Goal: Download file/media

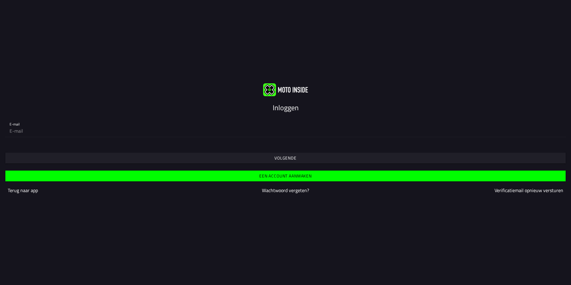
click at [288, 126] on input "email" at bounding box center [286, 131] width 552 height 12
click at [179, 133] on input "email" at bounding box center [286, 131] width 552 height 12
type input "[PERSON_NAME][EMAIL_ADDRESS][DOMAIN_NAME]"
click at [70, 158] on span "Volgende" at bounding box center [285, 158] width 551 height 11
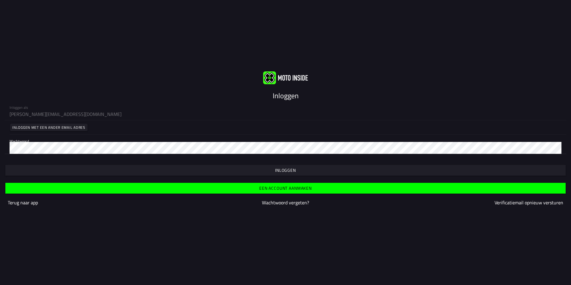
click at [96, 129] on div "Inloggen met een ander email adres" at bounding box center [286, 127] width 552 height 14
click at [95, 115] on div "Inloggen als [PERSON_NAME][EMAIL_ADDRESS][DOMAIN_NAME] Inloggen met een ander e…" at bounding box center [285, 127] width 571 height 53
click at [234, 174] on span "button" at bounding box center [285, 170] width 551 height 11
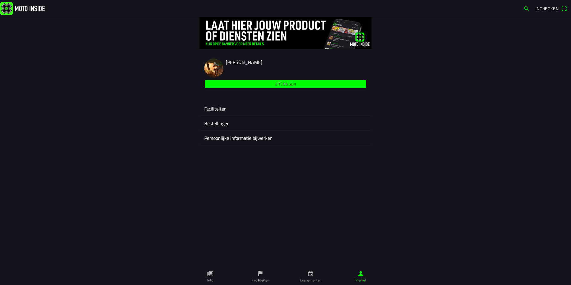
click at [243, 112] on ion-label "Faciliteiten" at bounding box center [285, 108] width 163 height 7
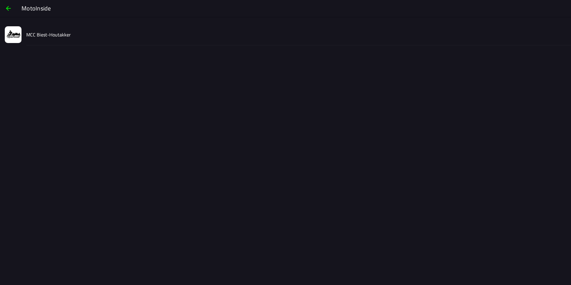
click at [0, 0] on slot "MCC Biest-Houtakker" at bounding box center [0, 0] width 0 height 0
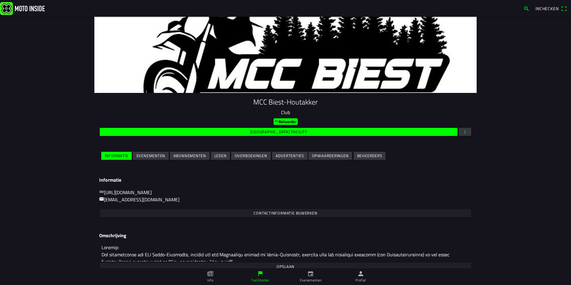
scroll to position [18, 0]
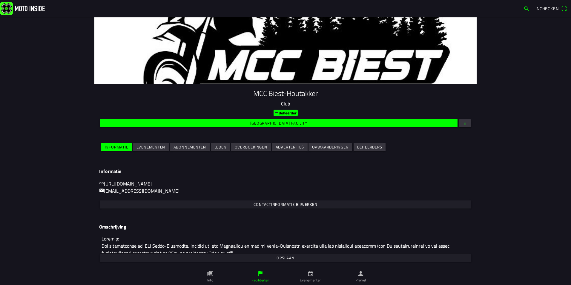
drag, startPoint x: 149, startPoint y: 149, endPoint x: 160, endPoint y: 157, distance: 13.8
click at [0, 0] on slot "Evenementen" at bounding box center [0, 0] width 0 height 0
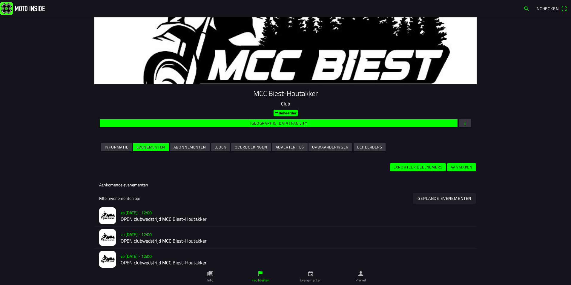
click at [0, 0] on slot "zo [DATE] - 12:00" at bounding box center [0, 0] width 0 height 0
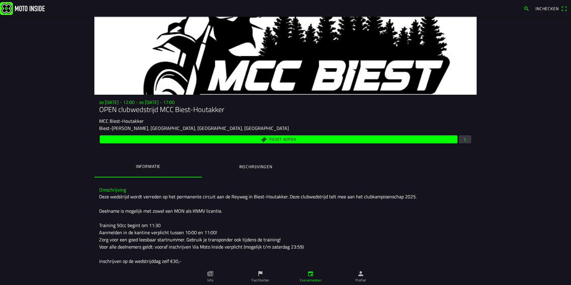
scroll to position [2, 0]
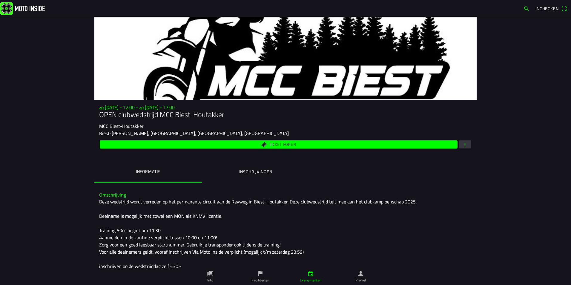
click at [262, 172] on ion-label "Inschrijvingen" at bounding box center [255, 172] width 33 height 7
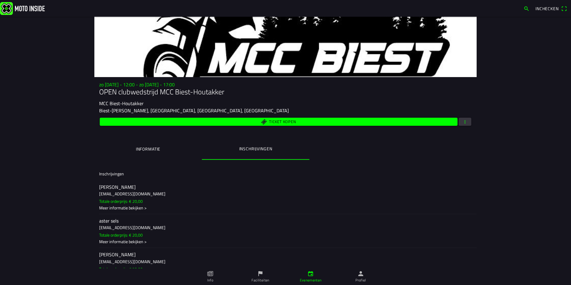
scroll to position [0, 0]
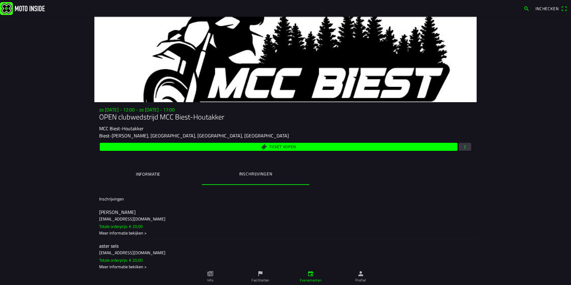
click at [459, 147] on button "button" at bounding box center [465, 147] width 13 height 8
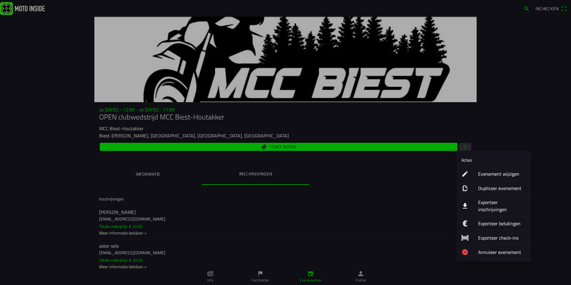
click at [497, 203] on ion-label "Exporteer inschrijvingen" at bounding box center [502, 206] width 48 height 14
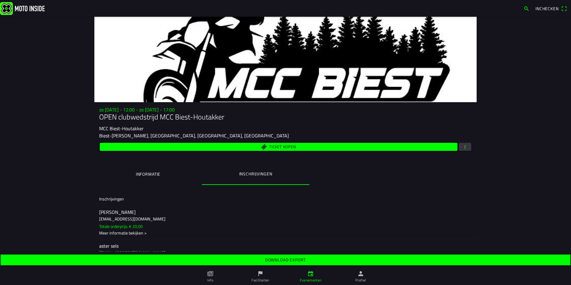
drag, startPoint x: 279, startPoint y: 258, endPoint x: 283, endPoint y: 258, distance: 4.5
click at [0, 0] on slot "Download export" at bounding box center [0, 0] width 0 height 0
